Goal: Task Accomplishment & Management: Manage account settings

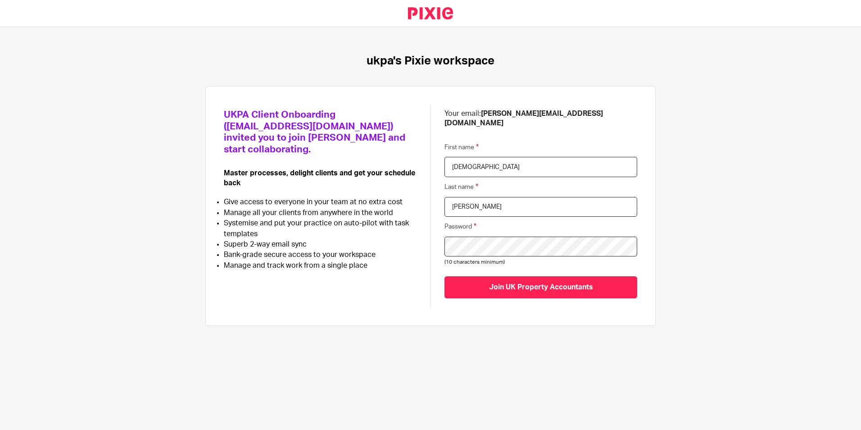
click at [509, 157] on input "[DEMOGRAPHIC_DATA]" at bounding box center [541, 167] width 193 height 20
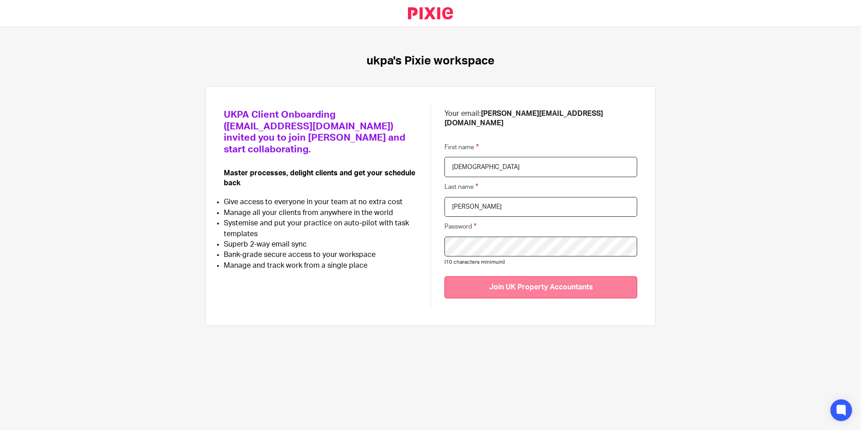
click at [605, 280] on input "Join UK Property Accountants" at bounding box center [541, 287] width 193 height 22
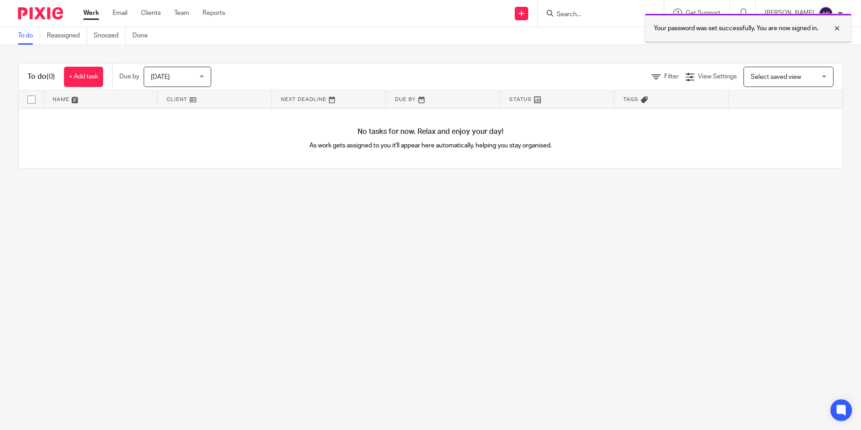
click at [791, 24] on p "Your password was set successfully. You are now signed in." at bounding box center [736, 28] width 164 height 9
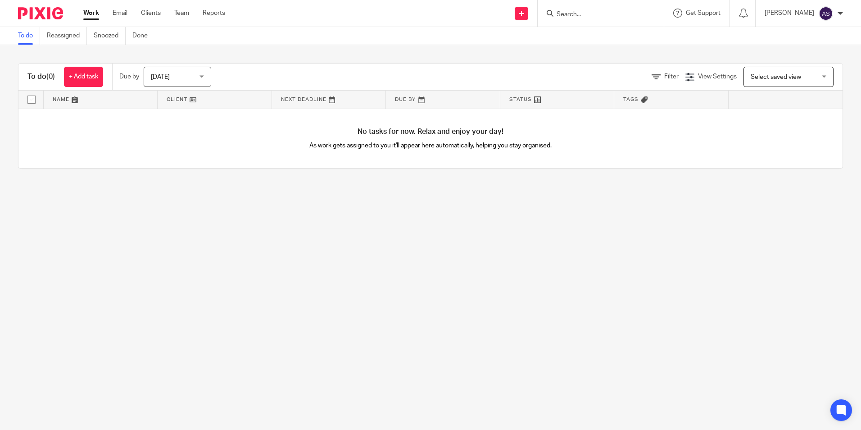
click at [562, 148] on p "As work gets assigned to you it'll appear here automatically, helping you stay …" at bounding box center [431, 145] width 412 height 9
click at [126, 14] on link "Email" at bounding box center [120, 13] width 15 height 9
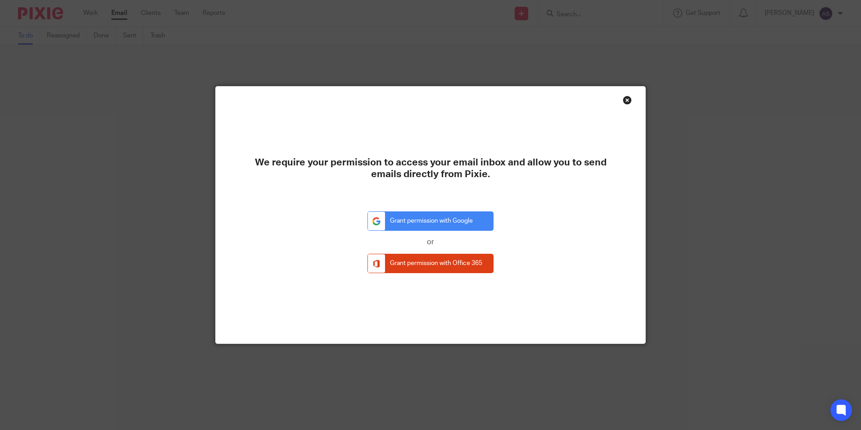
click at [624, 99] on div "Close this dialog window" at bounding box center [627, 100] width 9 height 9
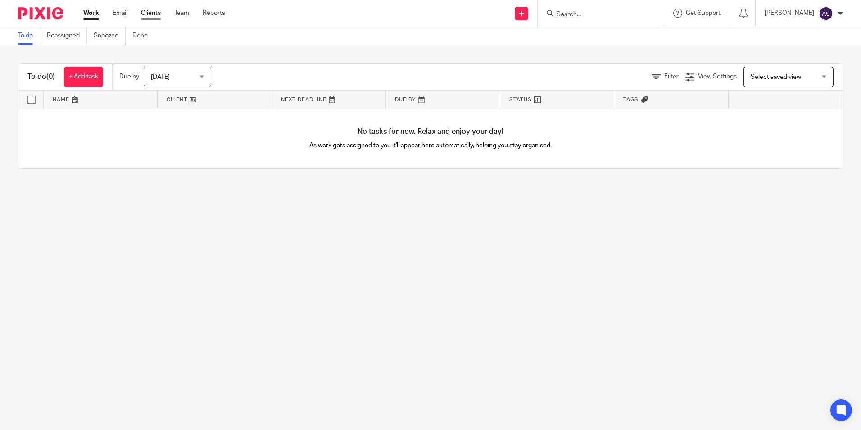
click at [152, 16] on link "Clients" at bounding box center [151, 13] width 20 height 9
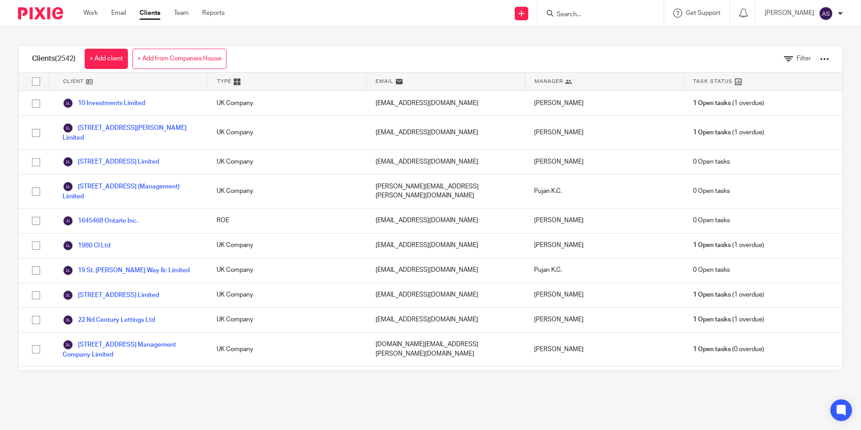
click at [582, 12] on input "Search" at bounding box center [596, 15] width 81 height 8
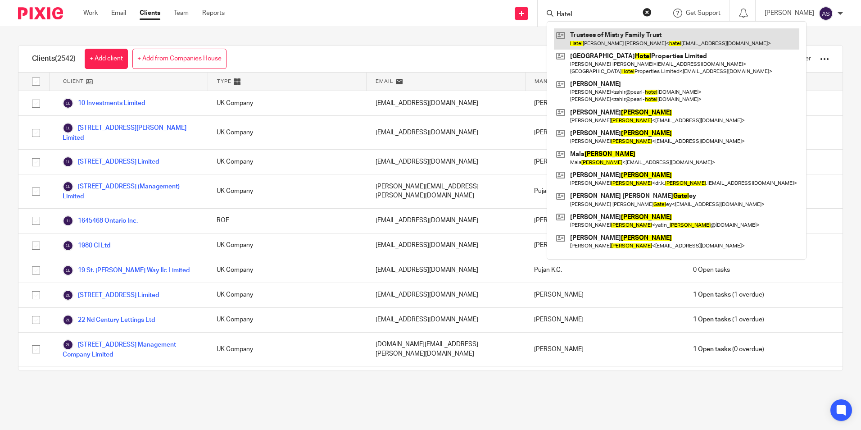
type input "Hatel"
click at [636, 41] on link at bounding box center [677, 38] width 246 height 21
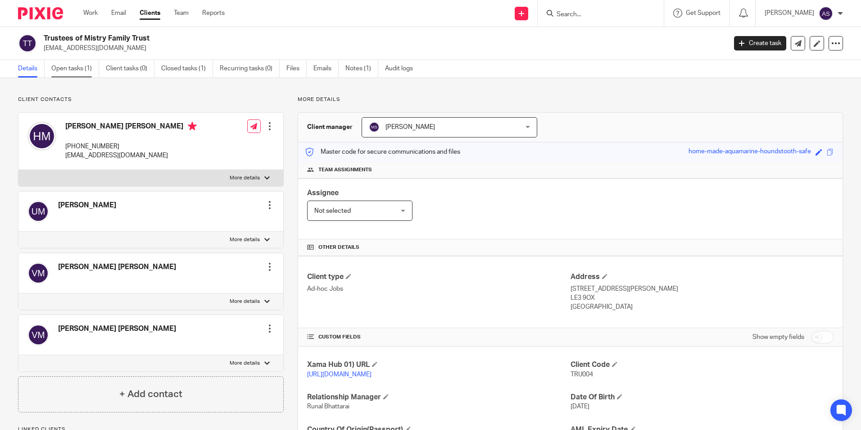
click at [79, 65] on link "Open tasks (1)" at bounding box center [75, 69] width 48 height 18
